Goal: Task Accomplishment & Management: Use online tool/utility

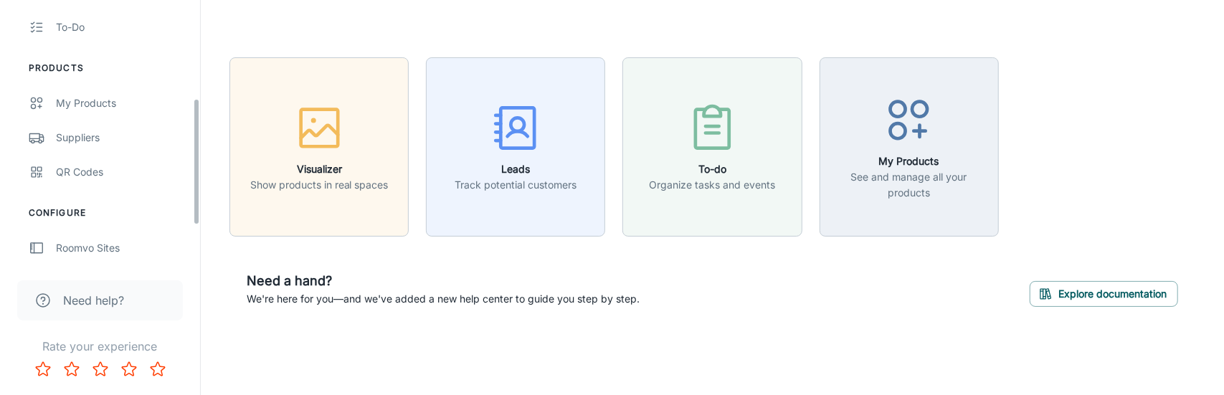
scroll to position [215, 0]
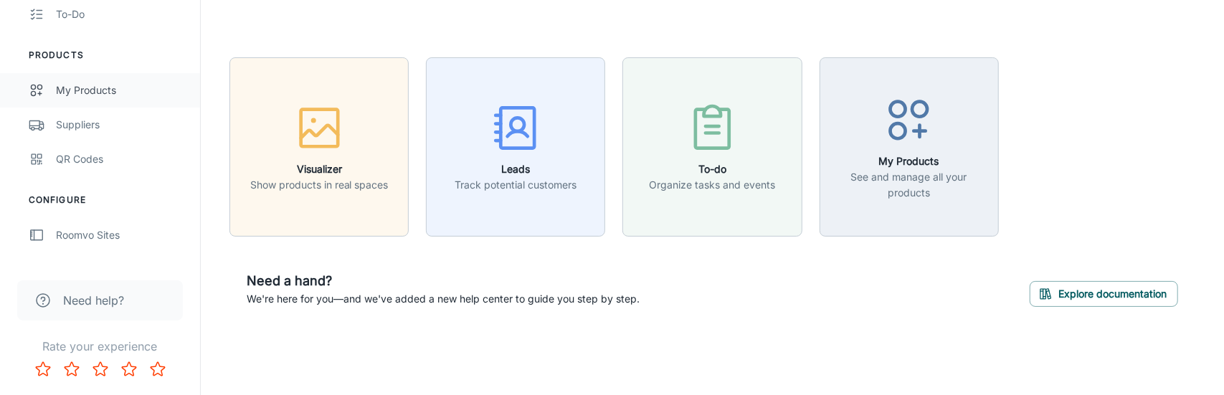
click at [97, 91] on div "My Products" at bounding box center [121, 90] width 130 height 16
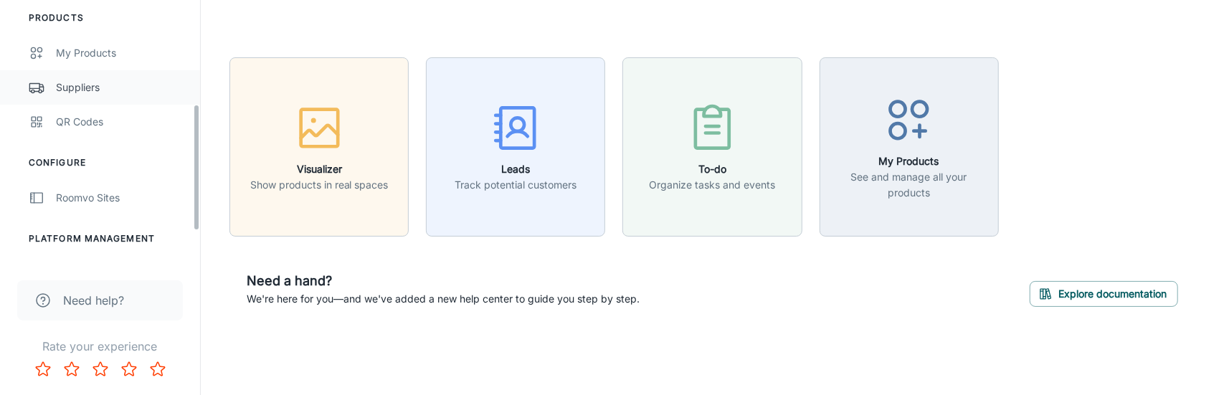
scroll to position [280, 0]
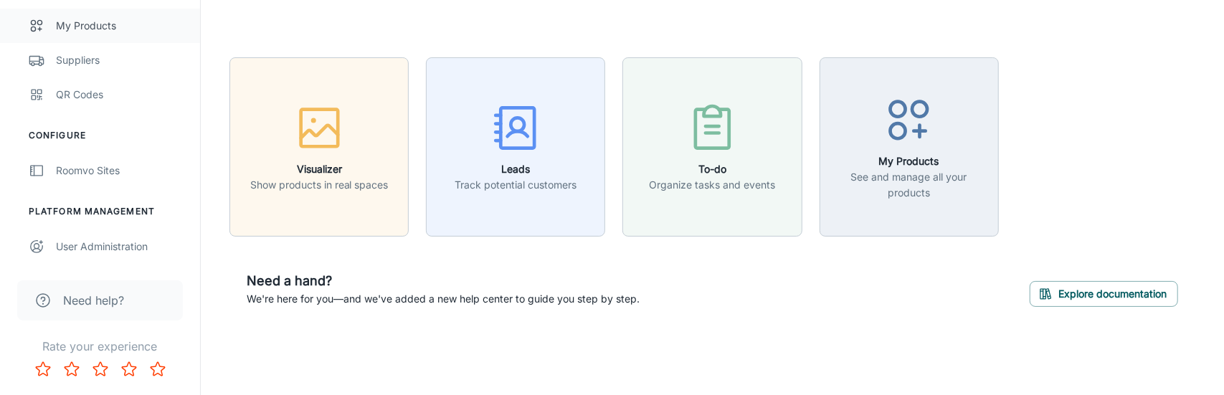
click at [99, 26] on div "My Products" at bounding box center [121, 26] width 130 height 16
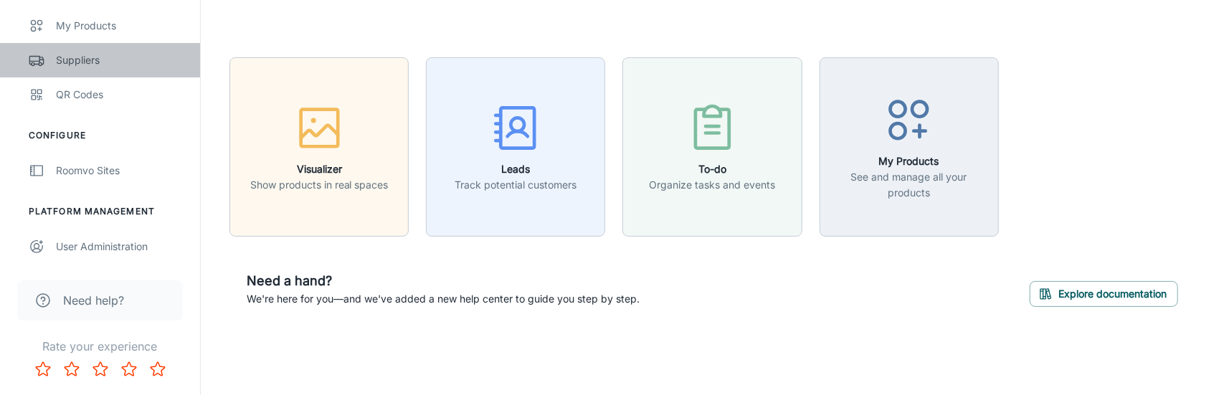
click at [91, 62] on div "Suppliers" at bounding box center [121, 60] width 130 height 16
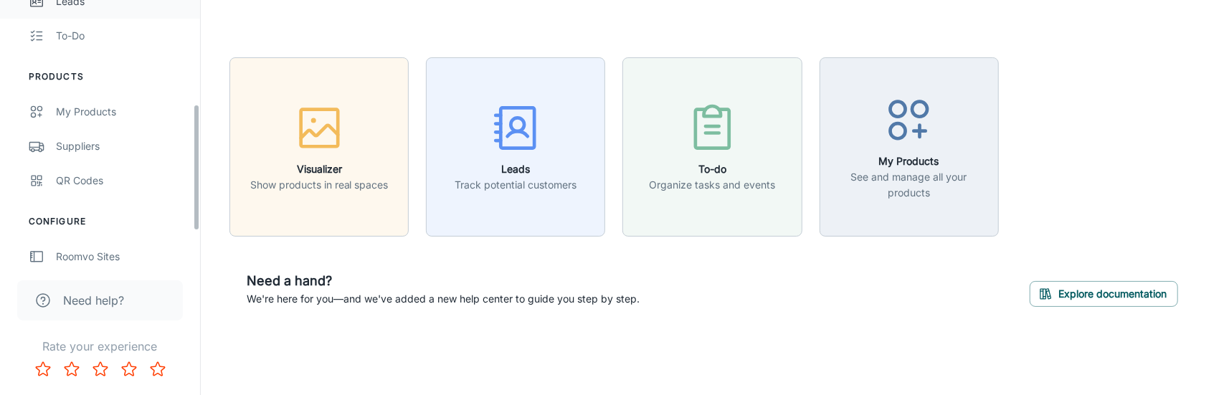
scroll to position [215, 0]
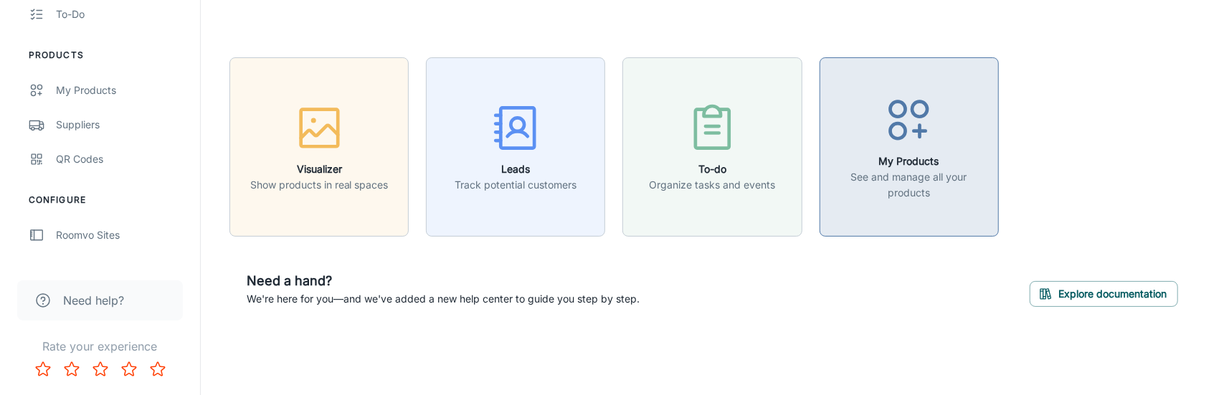
click at [877, 176] on p "See and manage all your products" at bounding box center [909, 185] width 161 height 32
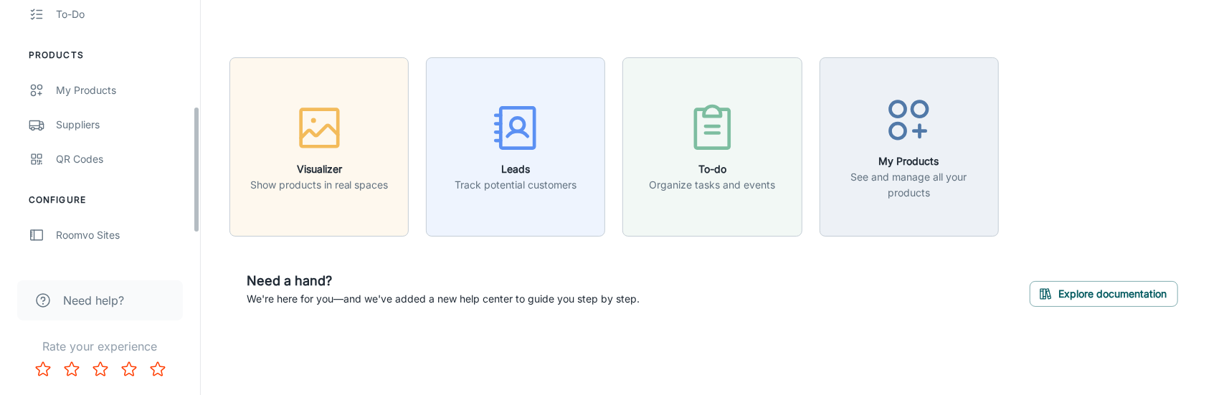
scroll to position [280, 0]
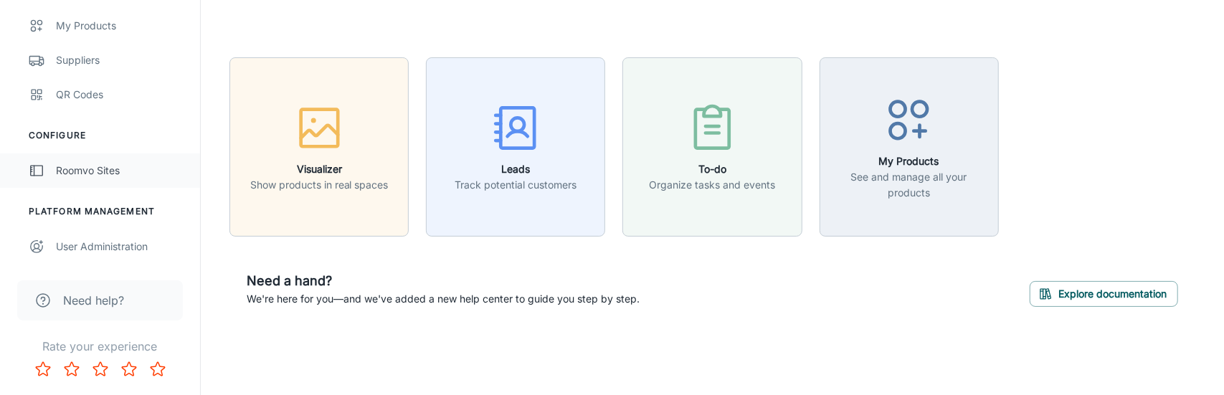
click at [75, 171] on div "Roomvo Sites" at bounding box center [121, 171] width 130 height 16
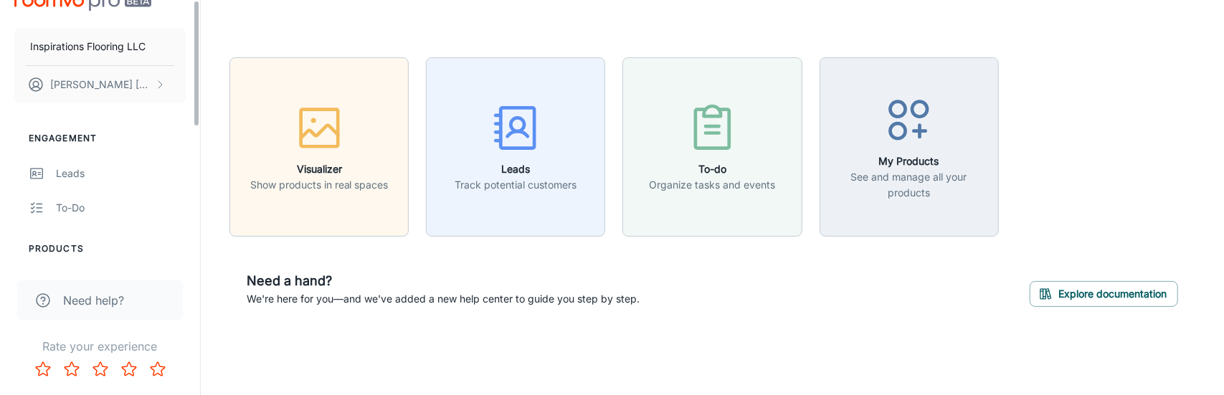
scroll to position [0, 0]
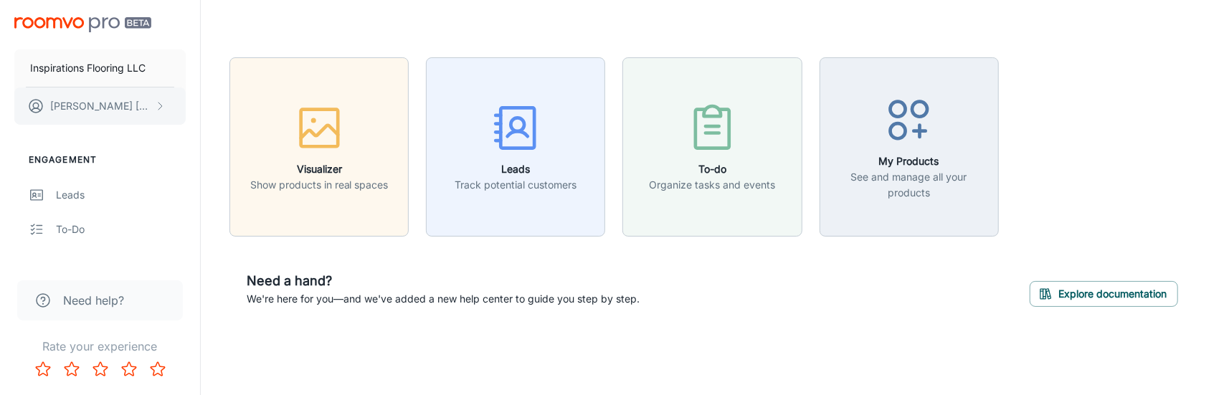
click at [79, 105] on p "[PERSON_NAME]" at bounding box center [100, 106] width 101 height 16
click at [79, 105] on div at bounding box center [612, 197] width 1224 height 395
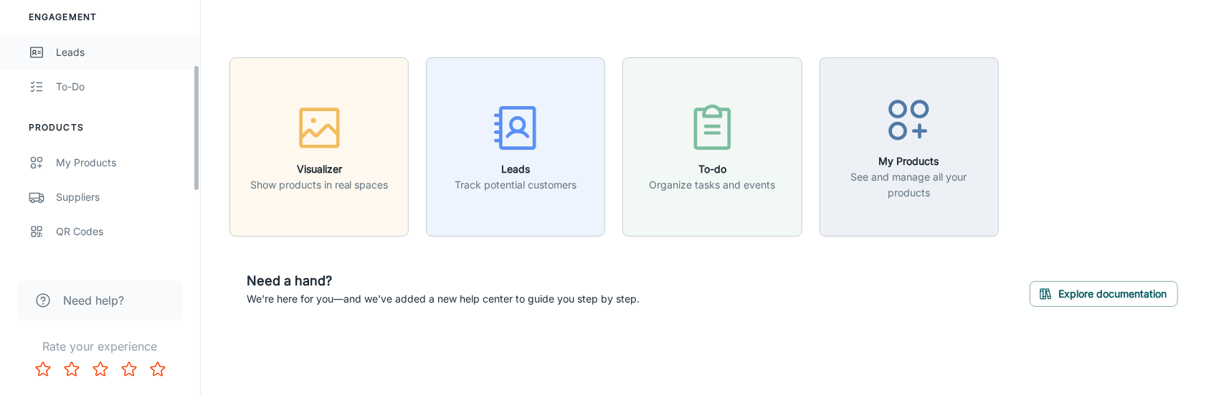
scroll to position [143, 0]
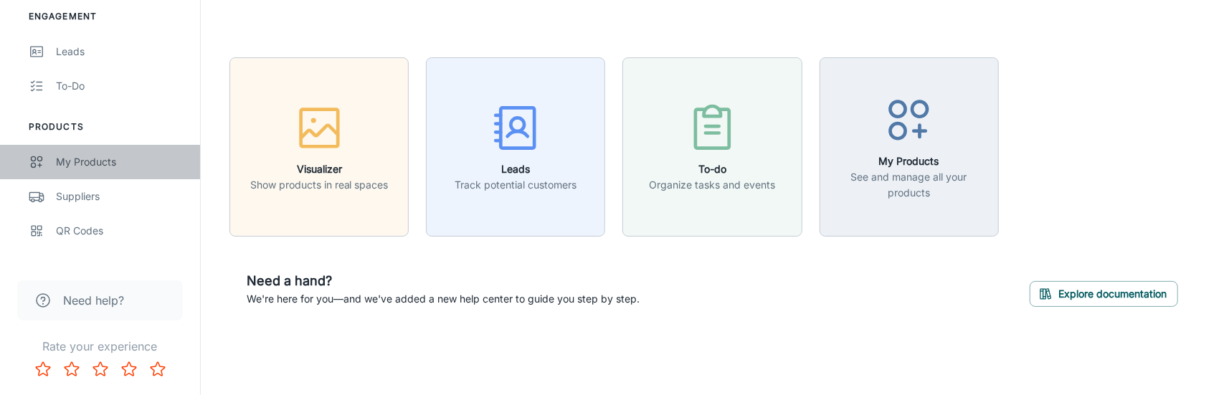
click at [52, 160] on link "My Products" at bounding box center [100, 162] width 200 height 34
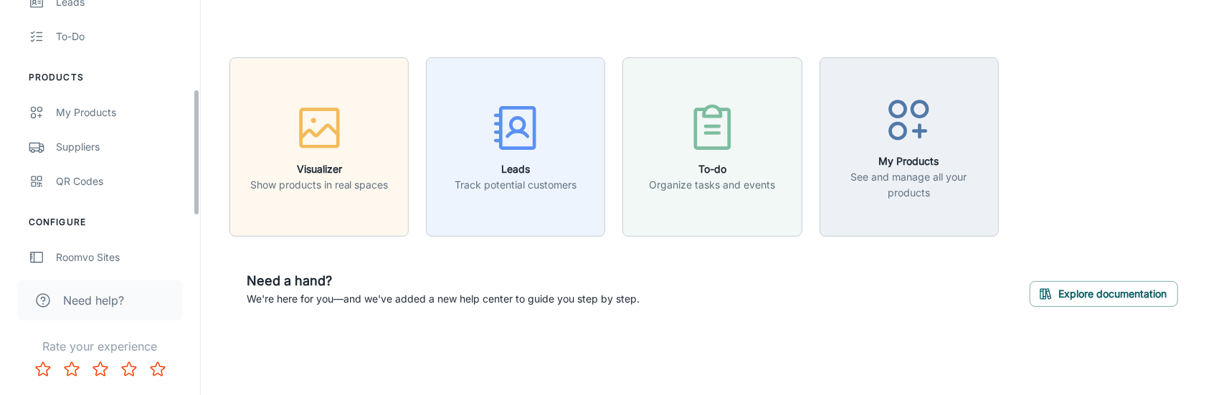
scroll to position [280, 0]
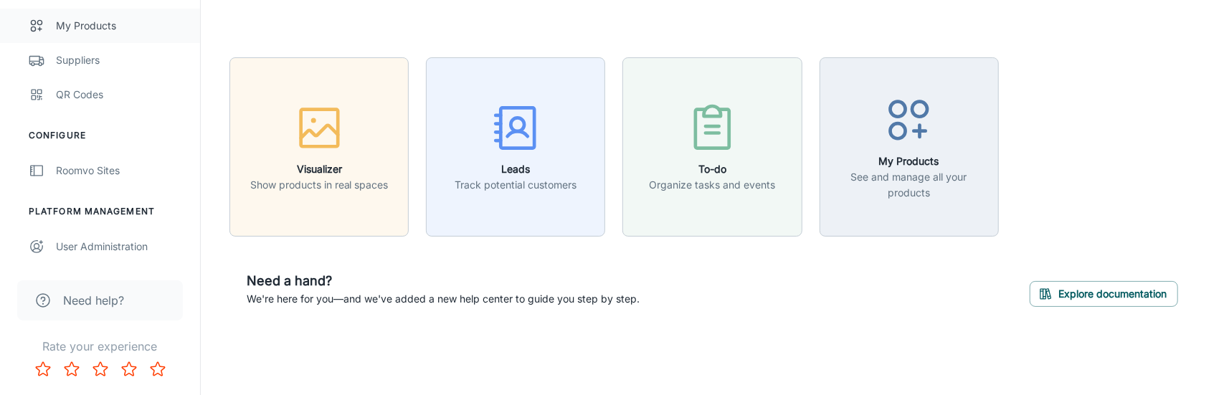
click at [42, 27] on icon "scrollable content" at bounding box center [37, 25] width 16 height 17
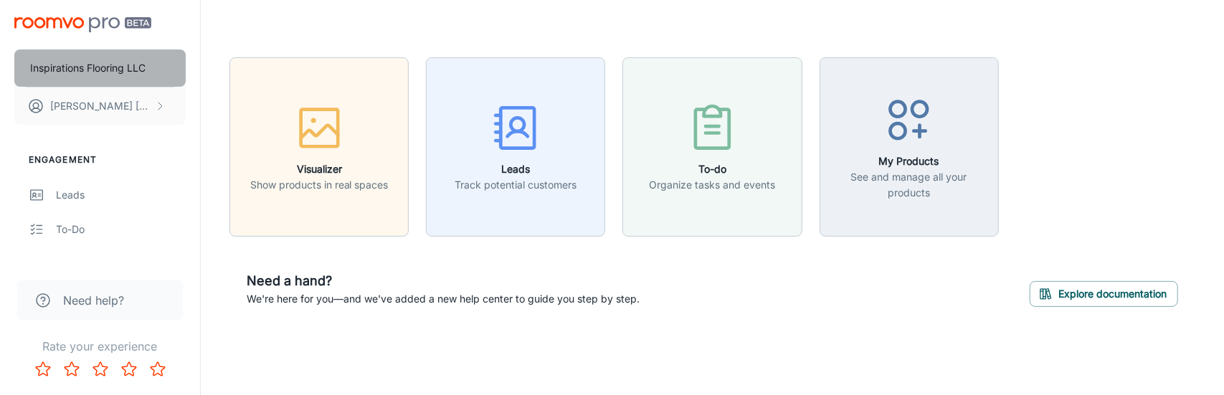
click at [103, 70] on p "Inspirations Flooring LLC" at bounding box center [87, 68] width 115 height 16
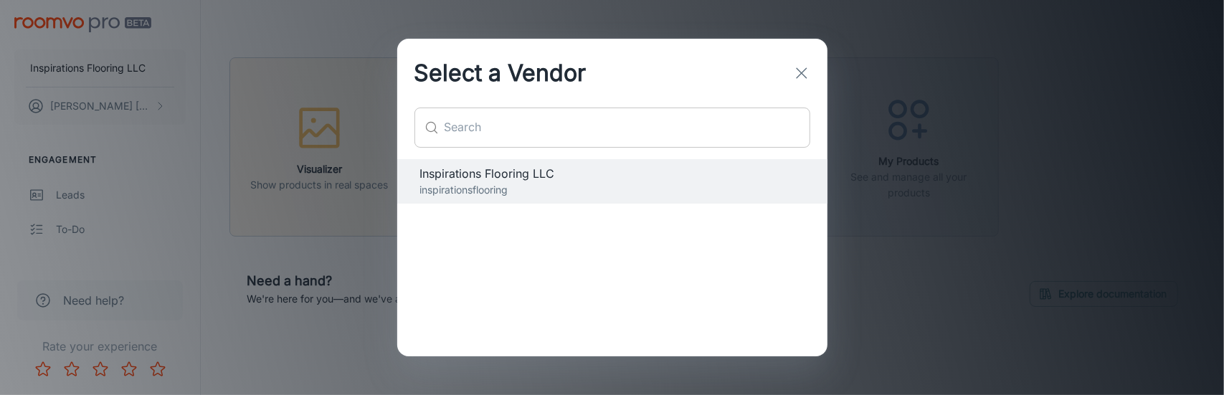
click at [463, 133] on input "text" at bounding box center [628, 128] width 366 height 40
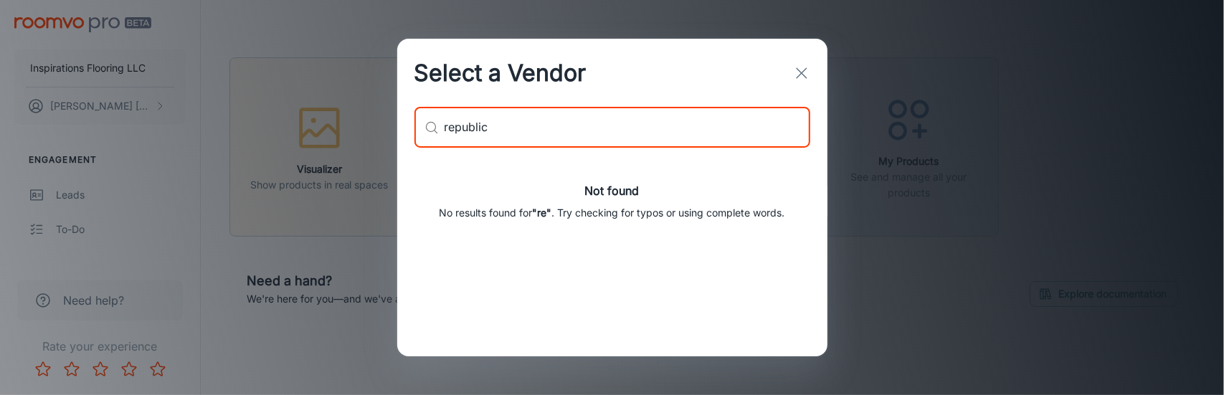
type input "republic"
click at [803, 69] on icon "button" at bounding box center [801, 73] width 17 height 17
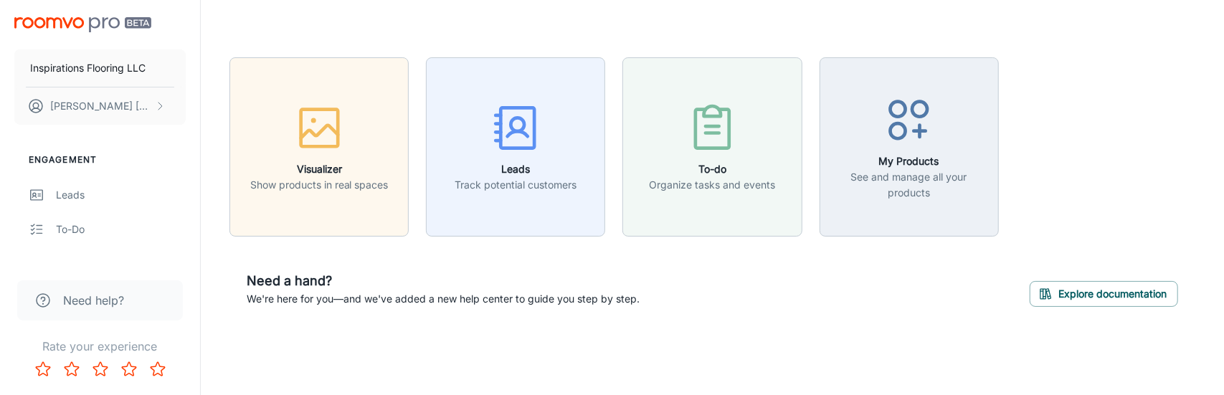
click at [82, 22] on img "scrollable content" at bounding box center [82, 24] width 137 height 15
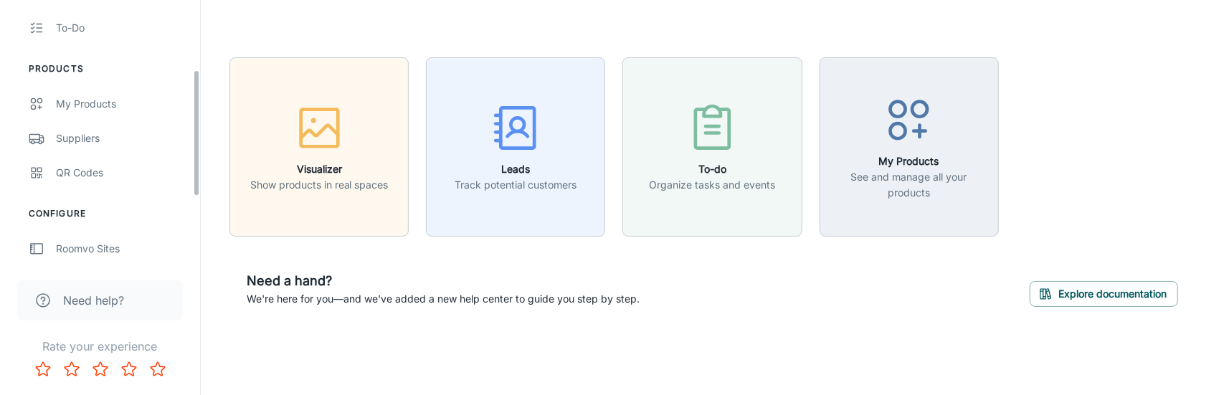
scroll to position [280, 0]
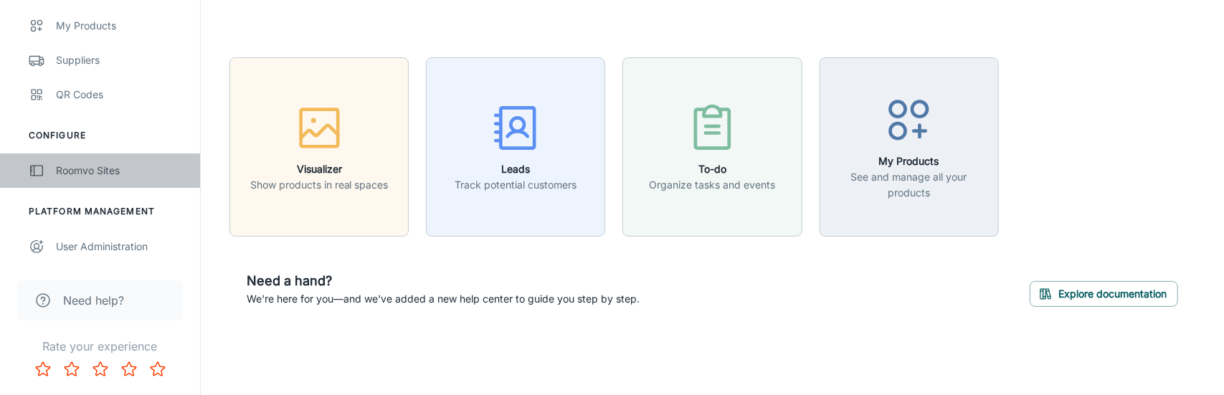
click at [93, 168] on div "Roomvo Sites" at bounding box center [121, 171] width 130 height 16
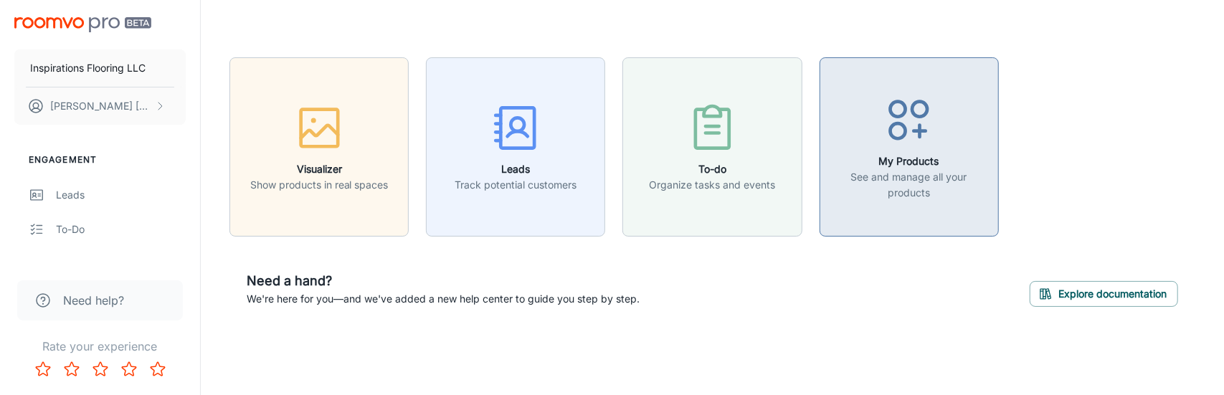
click at [891, 179] on p "See and manage all your products" at bounding box center [909, 185] width 161 height 32
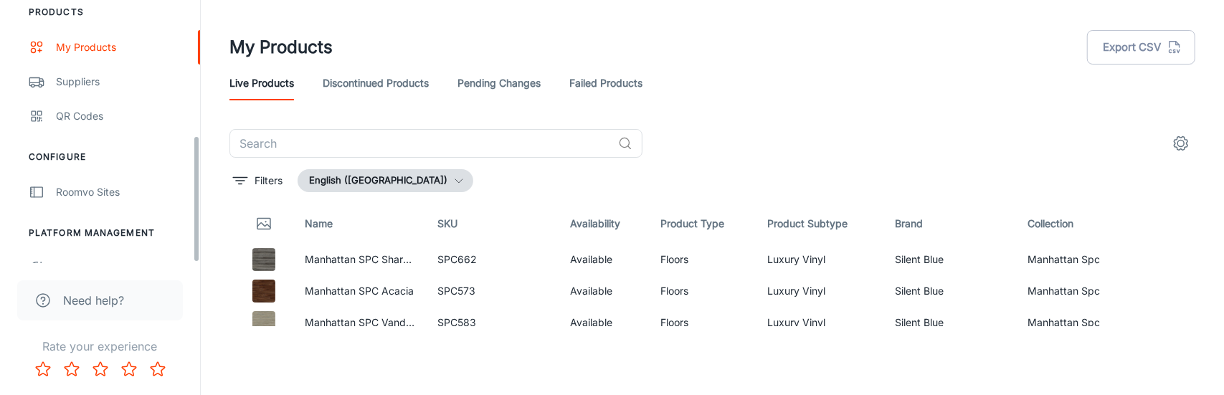
scroll to position [280, 0]
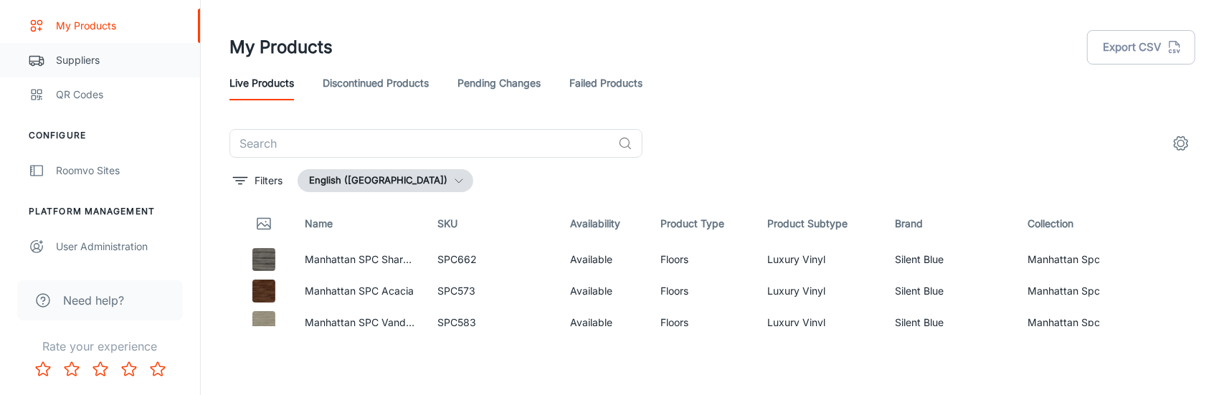
click at [90, 62] on div "Suppliers" at bounding box center [121, 60] width 130 height 16
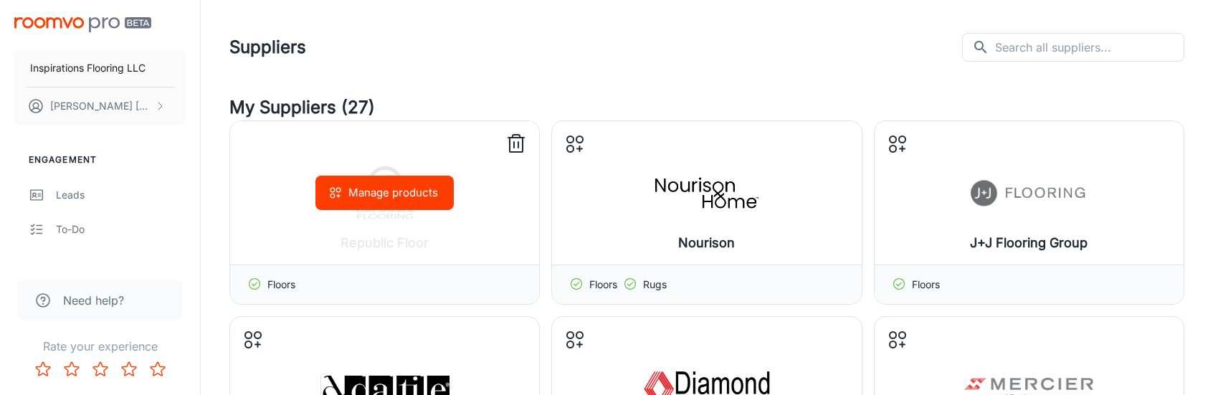
click at [402, 233] on div "Manage products" at bounding box center [384, 192] width 309 height 143
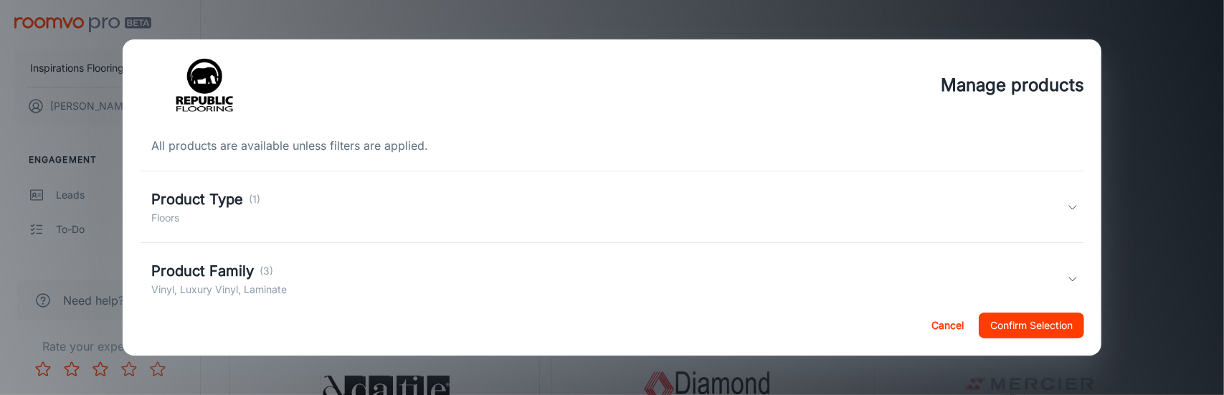
click at [1067, 207] on icon at bounding box center [1072, 207] width 11 height 11
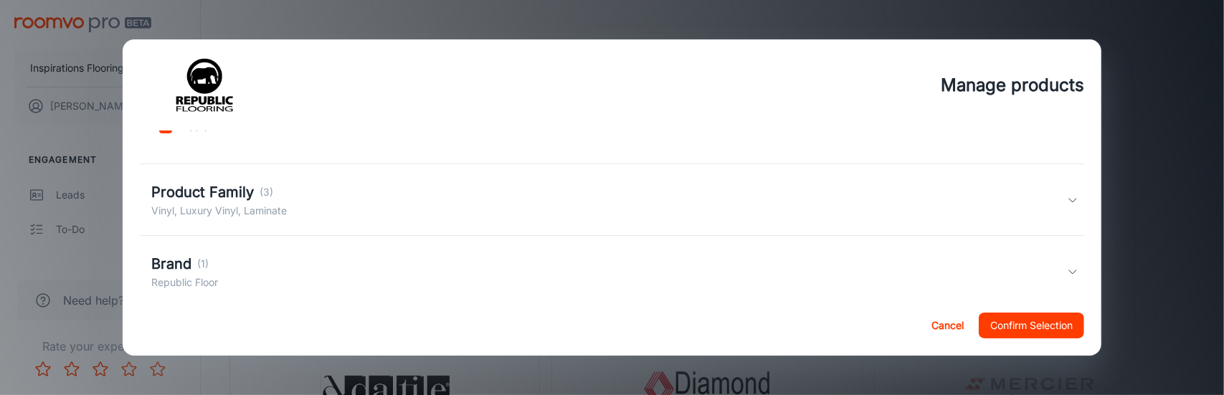
scroll to position [143, 0]
click at [990, 202] on div "Product Family (3) Vinyl, Luxury Vinyl, Laminate" at bounding box center [609, 198] width 917 height 37
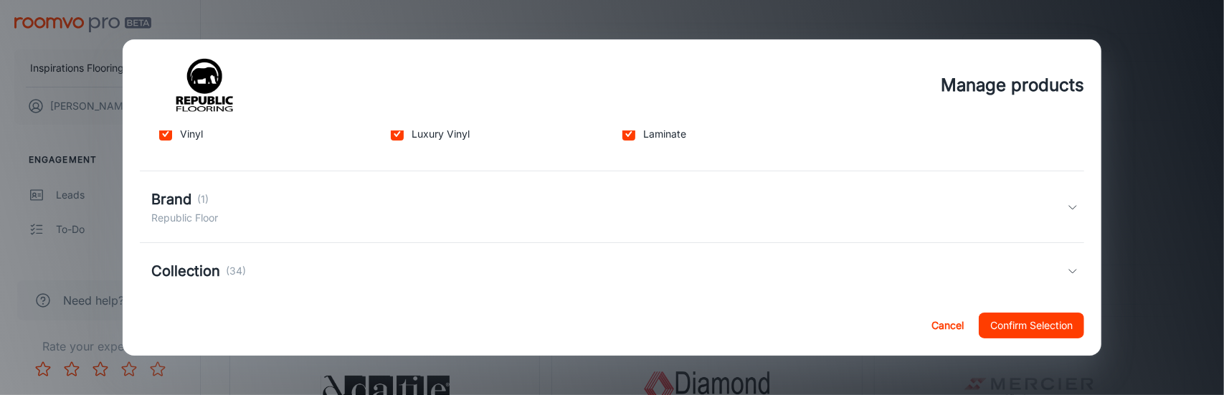
scroll to position [287, 0]
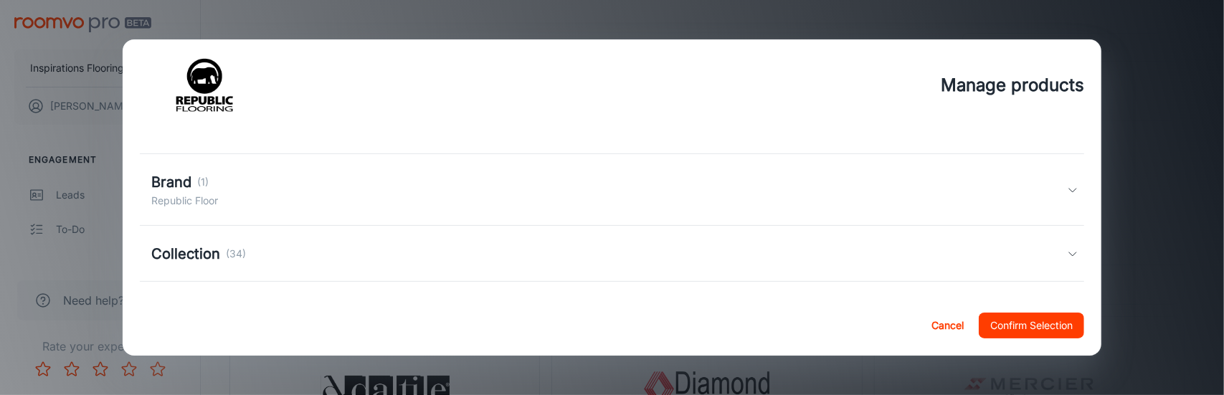
click at [676, 184] on div "Brand (1) Republic Floor" at bounding box center [609, 189] width 917 height 37
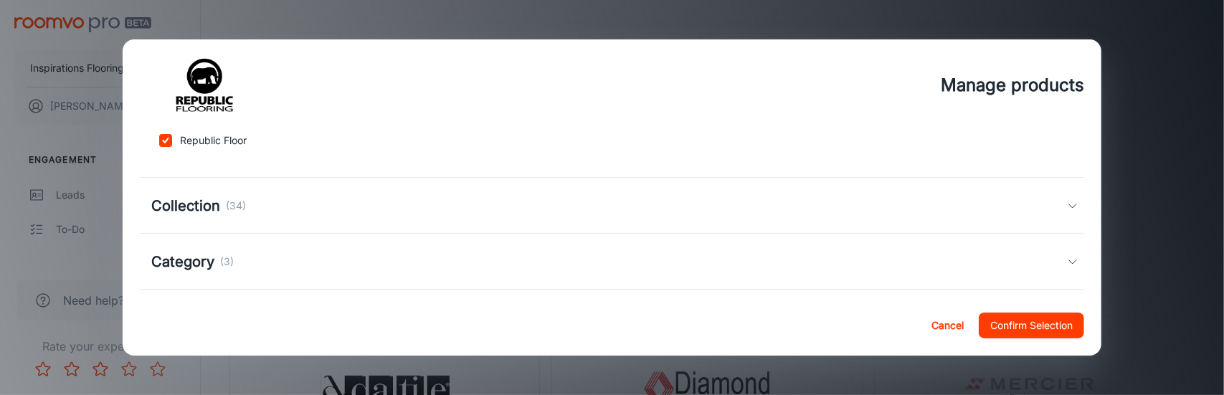
scroll to position [430, 0]
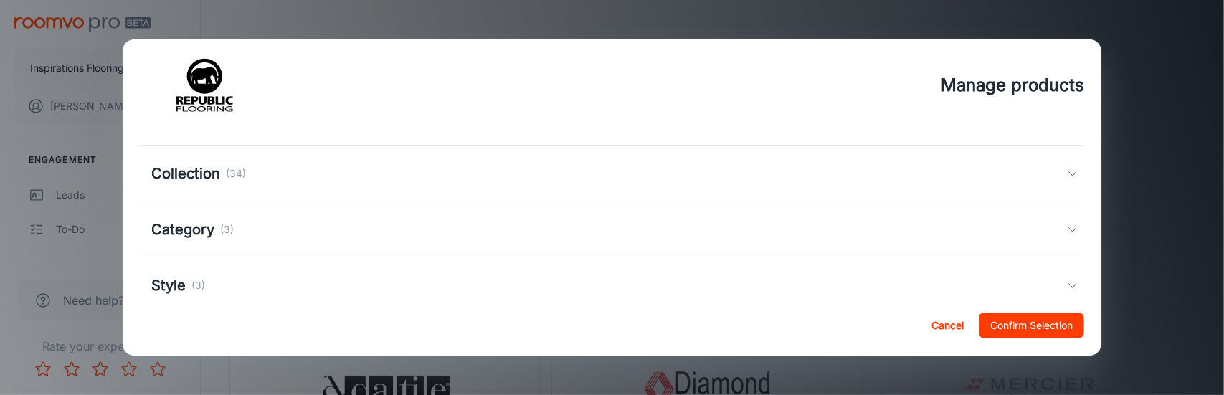
click at [676, 184] on div "Collection (34)" at bounding box center [609, 174] width 917 height 22
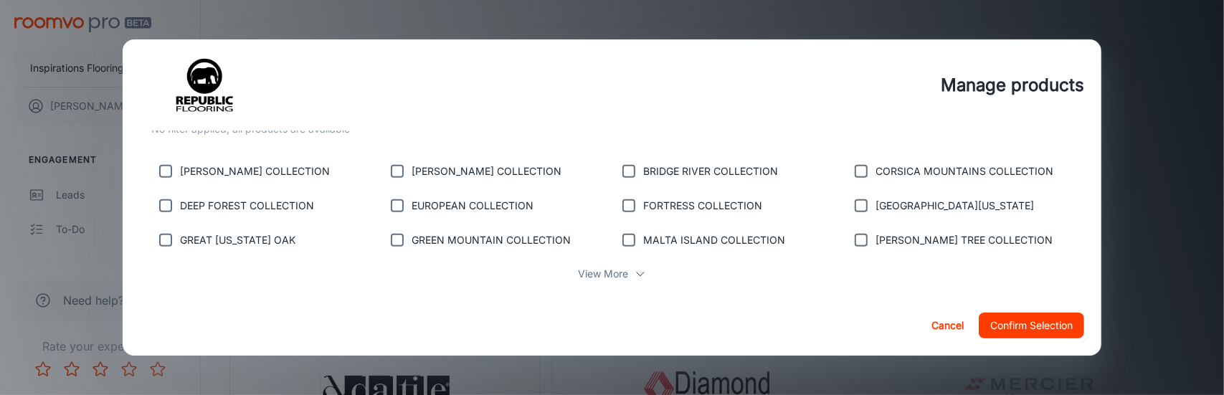
scroll to position [574, 0]
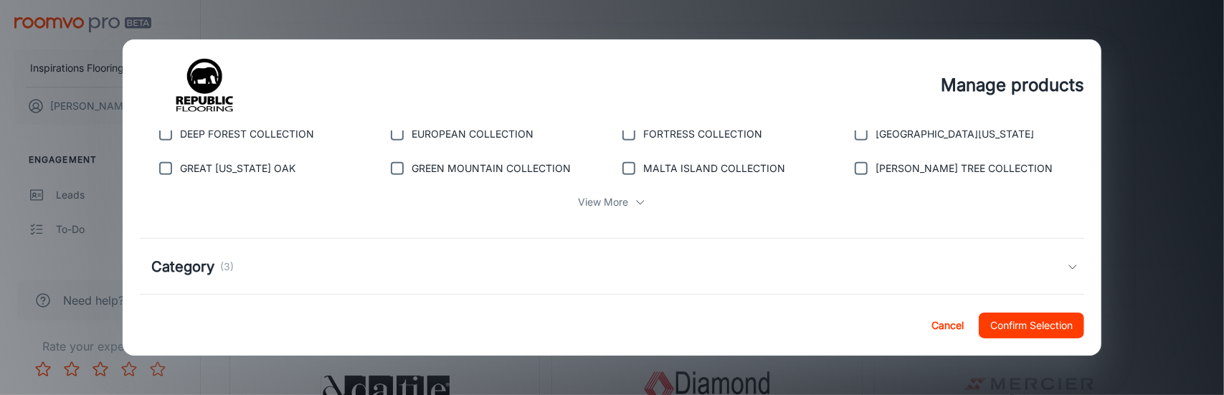
click at [627, 204] on div "View More" at bounding box center [612, 202] width 922 height 27
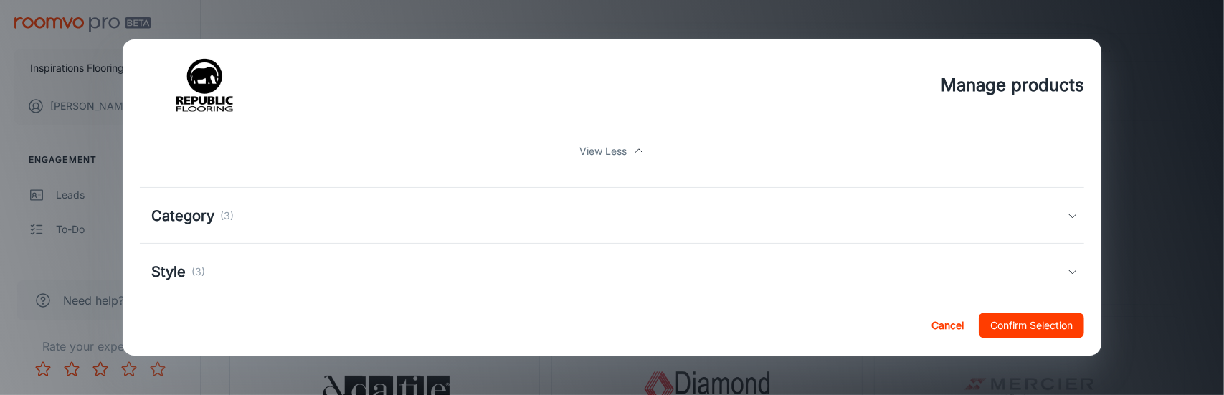
scroll to position [852, 0]
click at [792, 193] on div "Category (3)" at bounding box center [609, 195] width 917 height 22
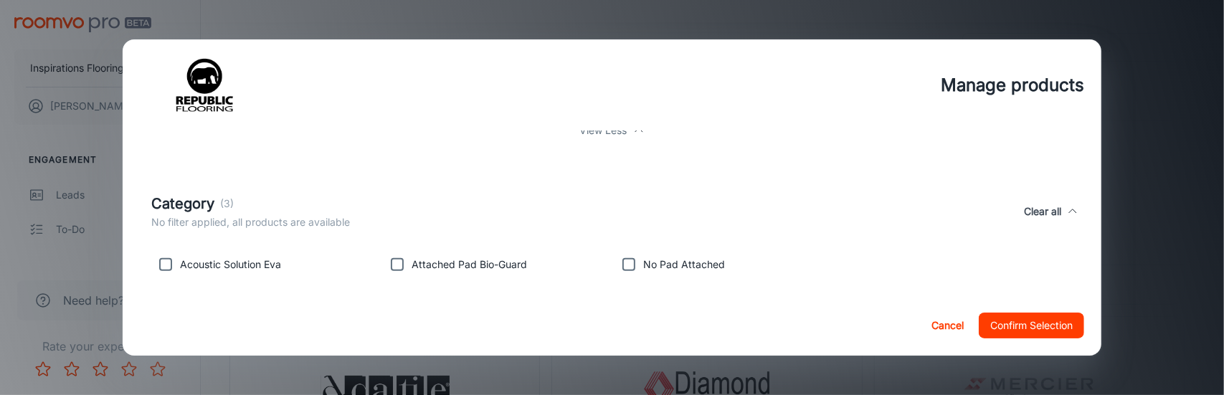
scroll to position [931, 0]
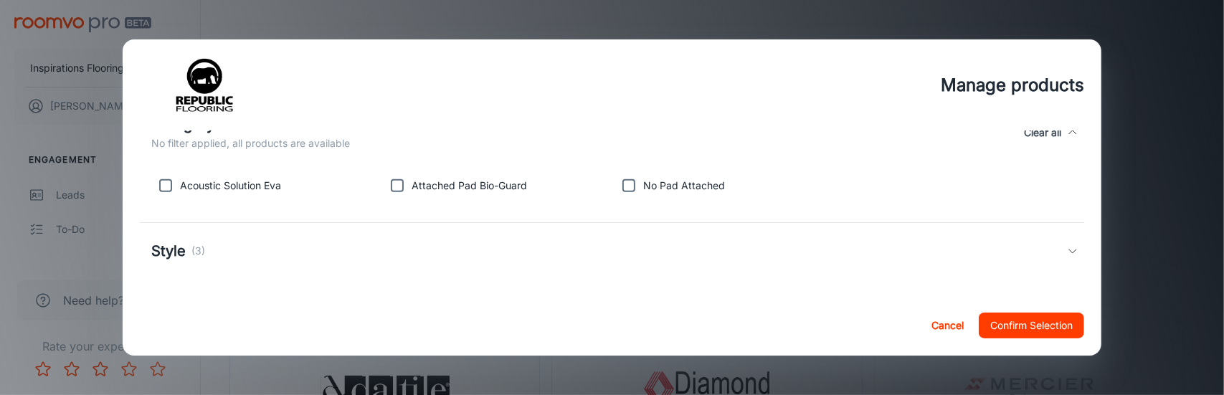
click at [688, 247] on div "Style (3)" at bounding box center [609, 251] width 917 height 22
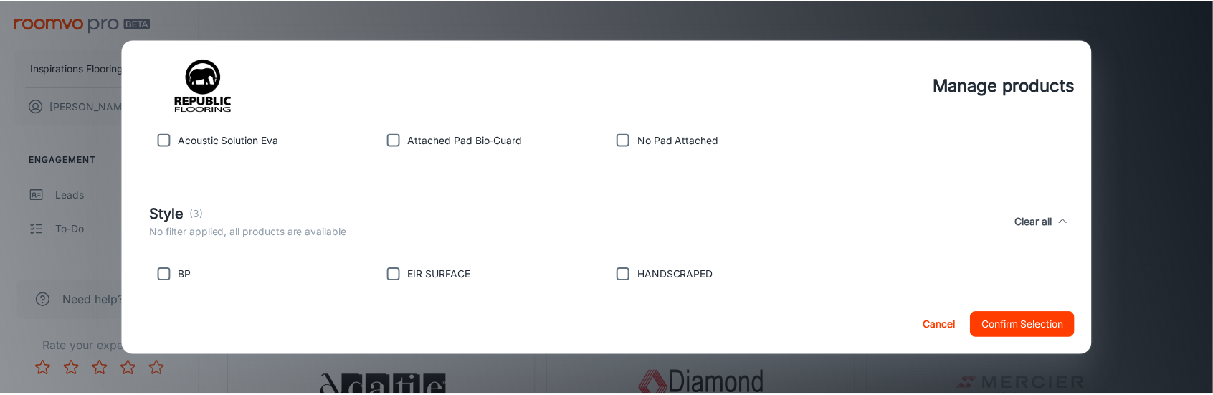
scroll to position [998, 0]
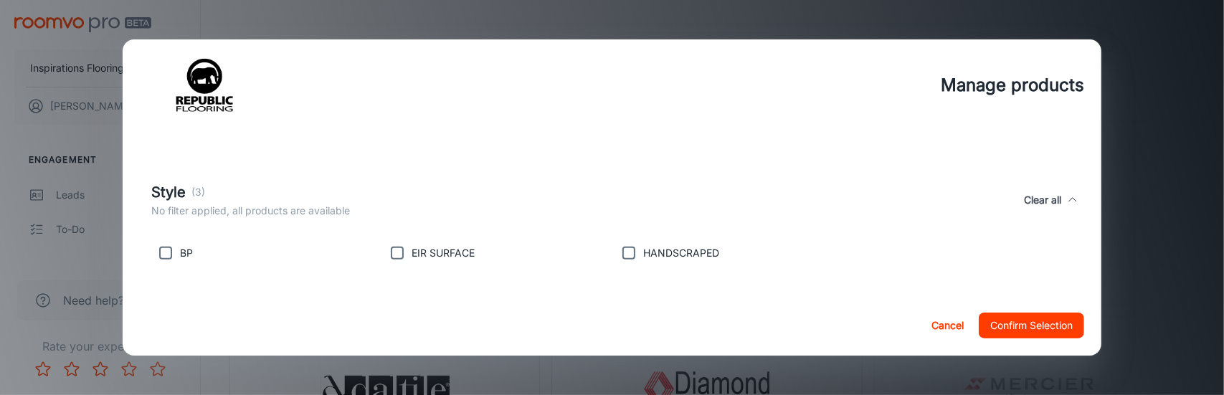
click at [1005, 319] on button "Confirm Selection" at bounding box center [1031, 326] width 105 height 26
